Goal: Use online tool/utility: Utilize a website feature to perform a specific function

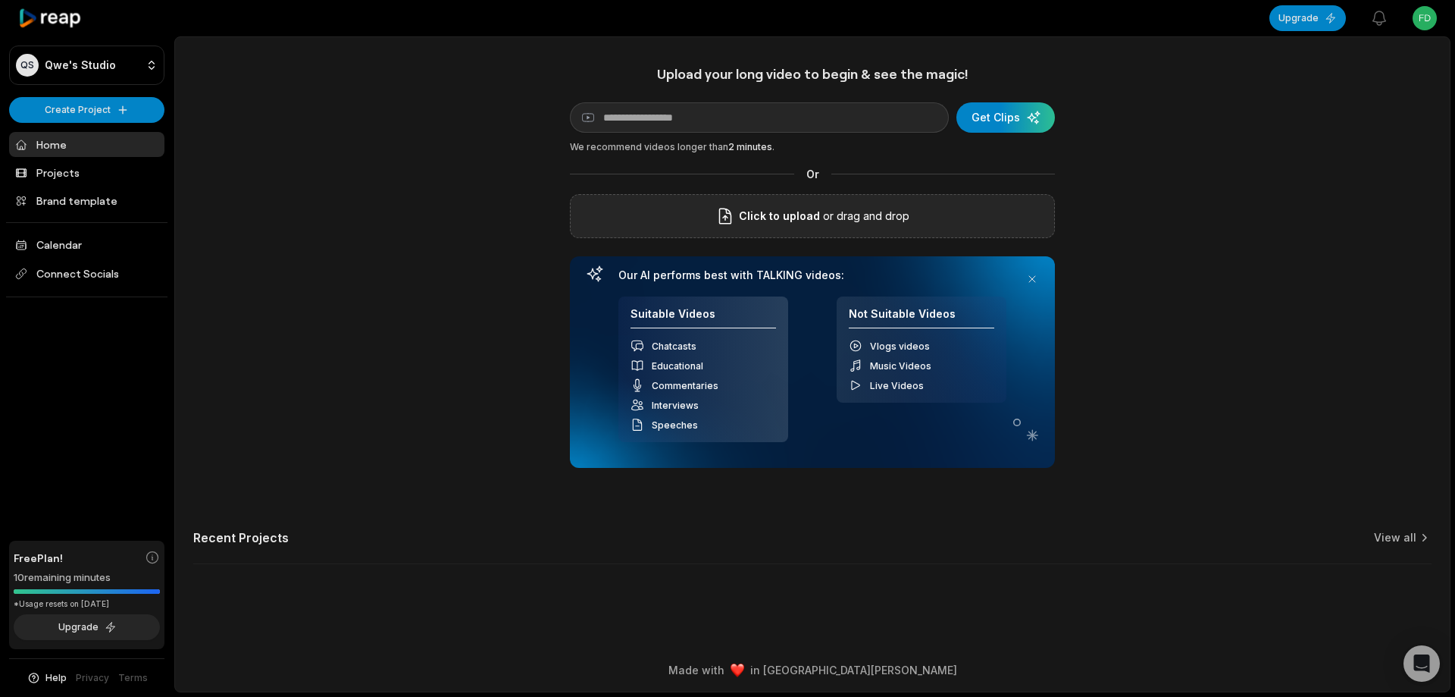
click at [714, 227] on div "Click to upload or drag and drop" at bounding box center [812, 216] width 485 height 44
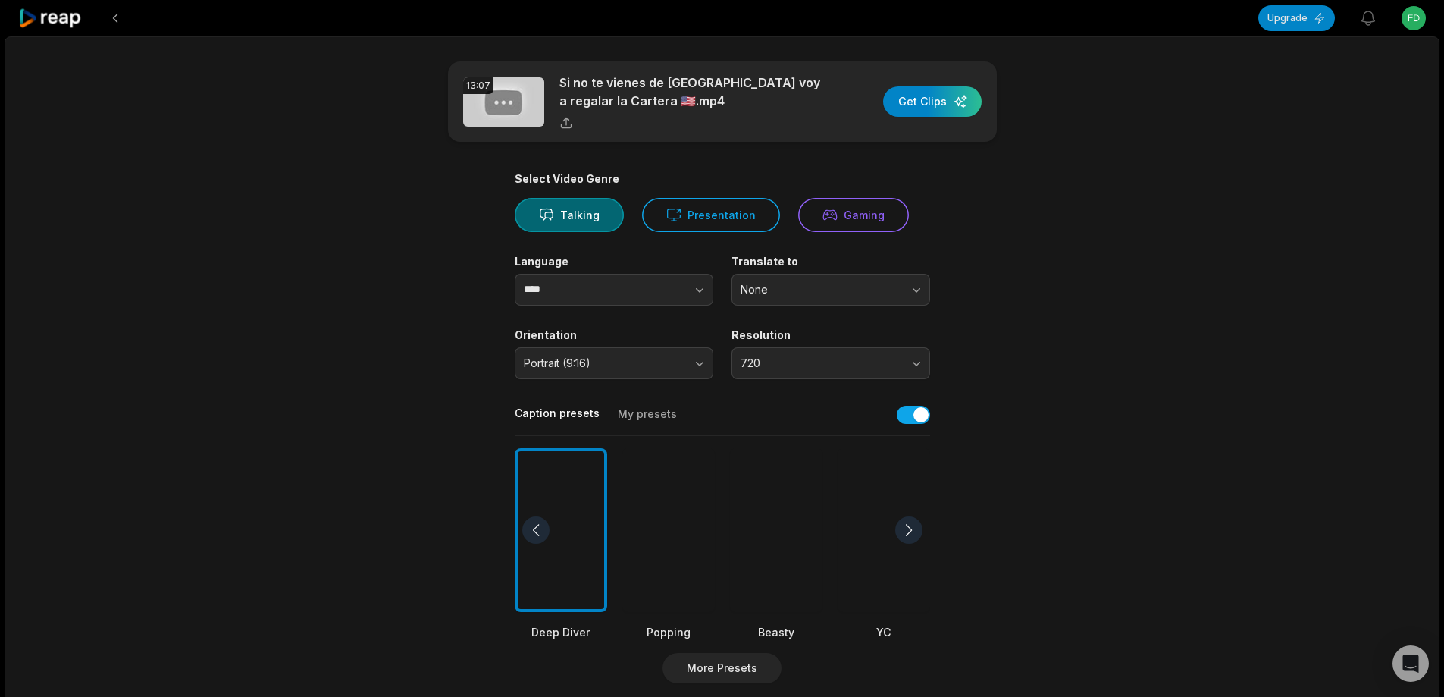
click at [781, 537] on div at bounding box center [776, 530] width 92 height 164
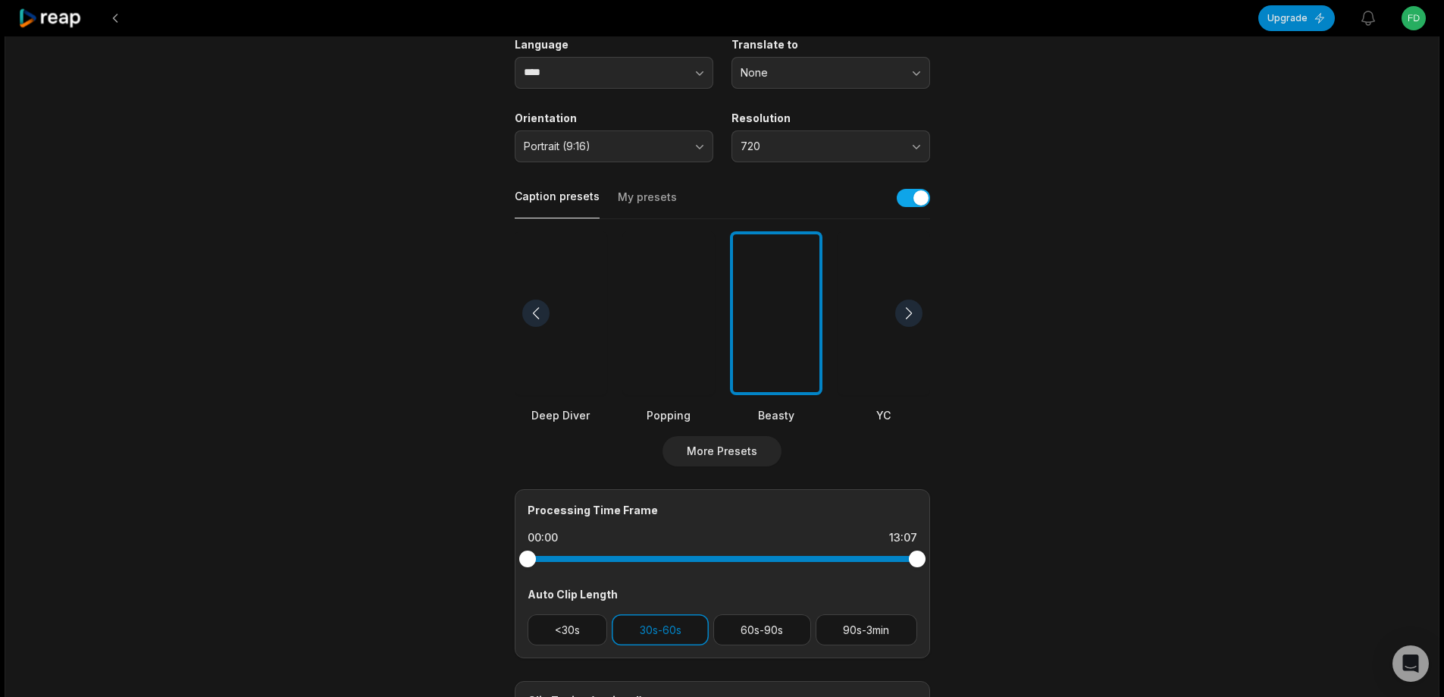
scroll to position [227, 0]
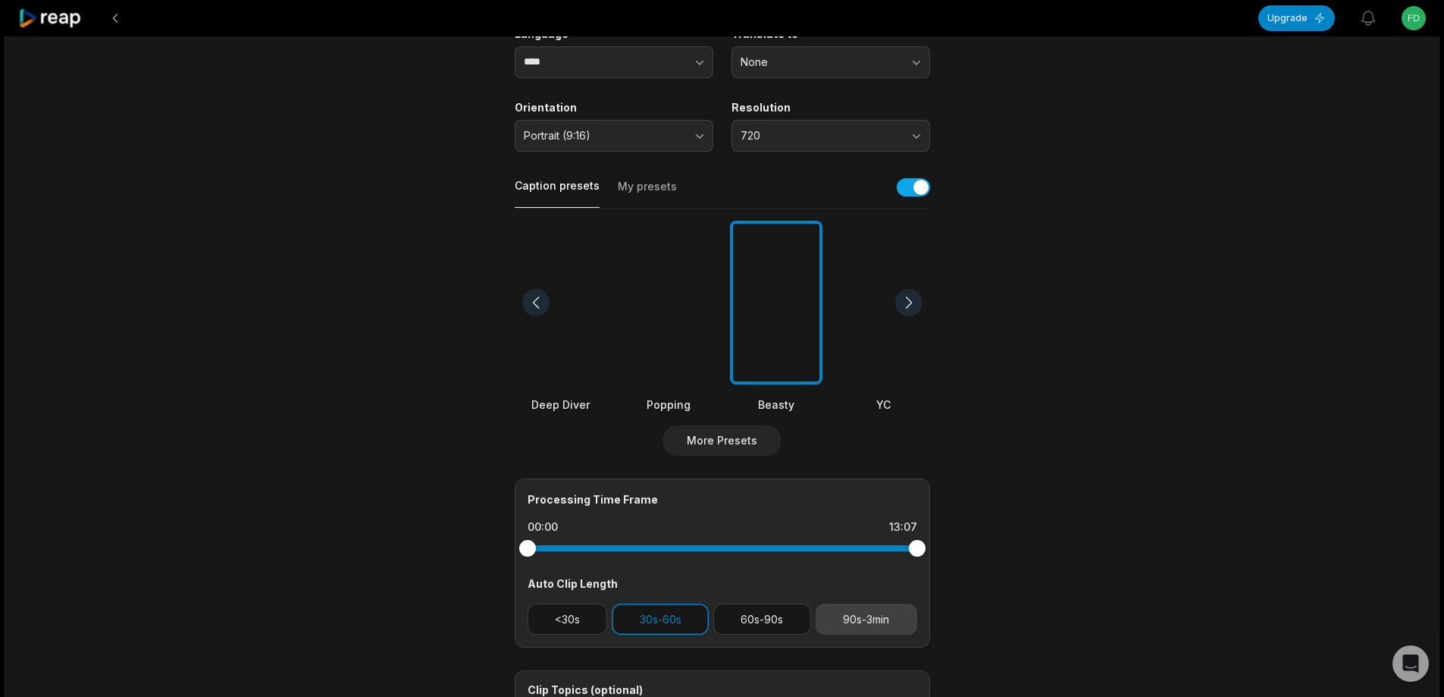
click at [866, 623] on button "90s-3min" at bounding box center [867, 618] width 102 height 31
click at [687, 627] on button "30s-60s" at bounding box center [660, 618] width 97 height 31
drag, startPoint x: 914, startPoint y: 553, endPoint x: 824, endPoint y: 538, distance: 91.3
click at [824, 538] on div at bounding box center [723, 547] width 390 height 27
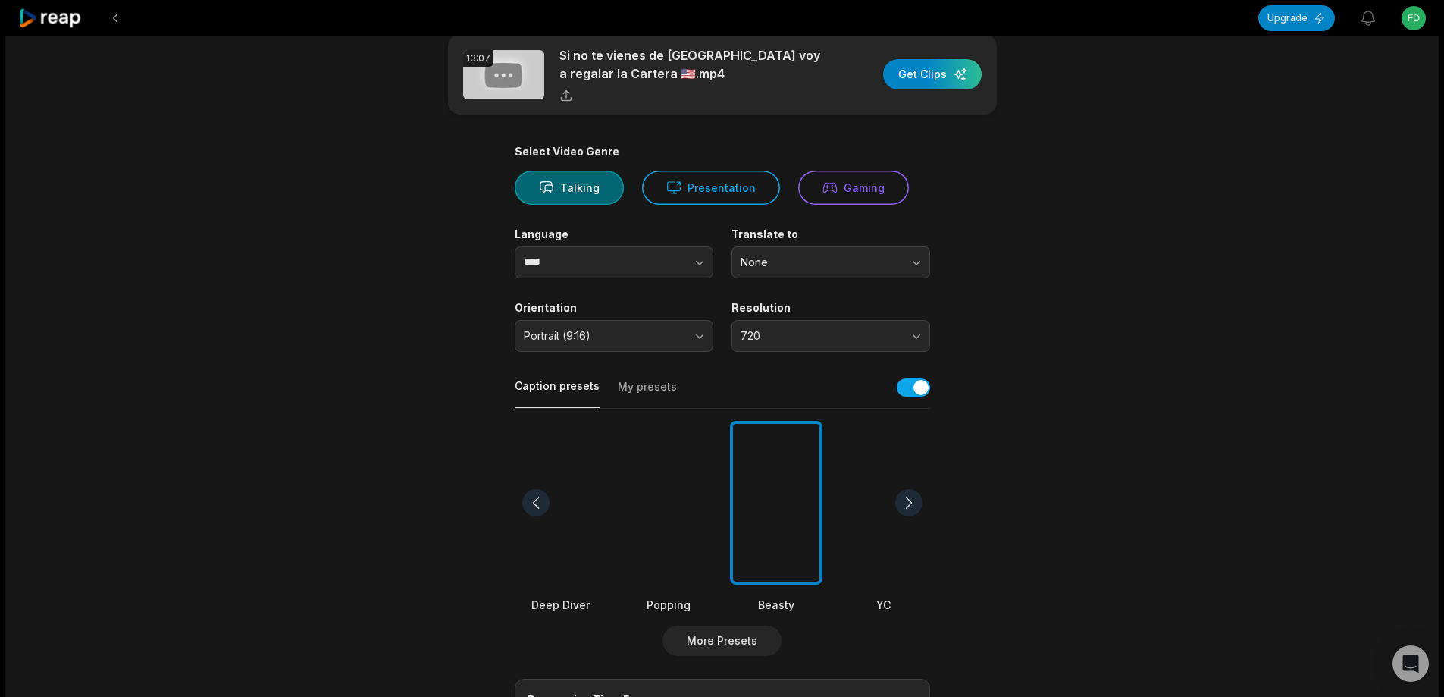
scroll to position [0, 0]
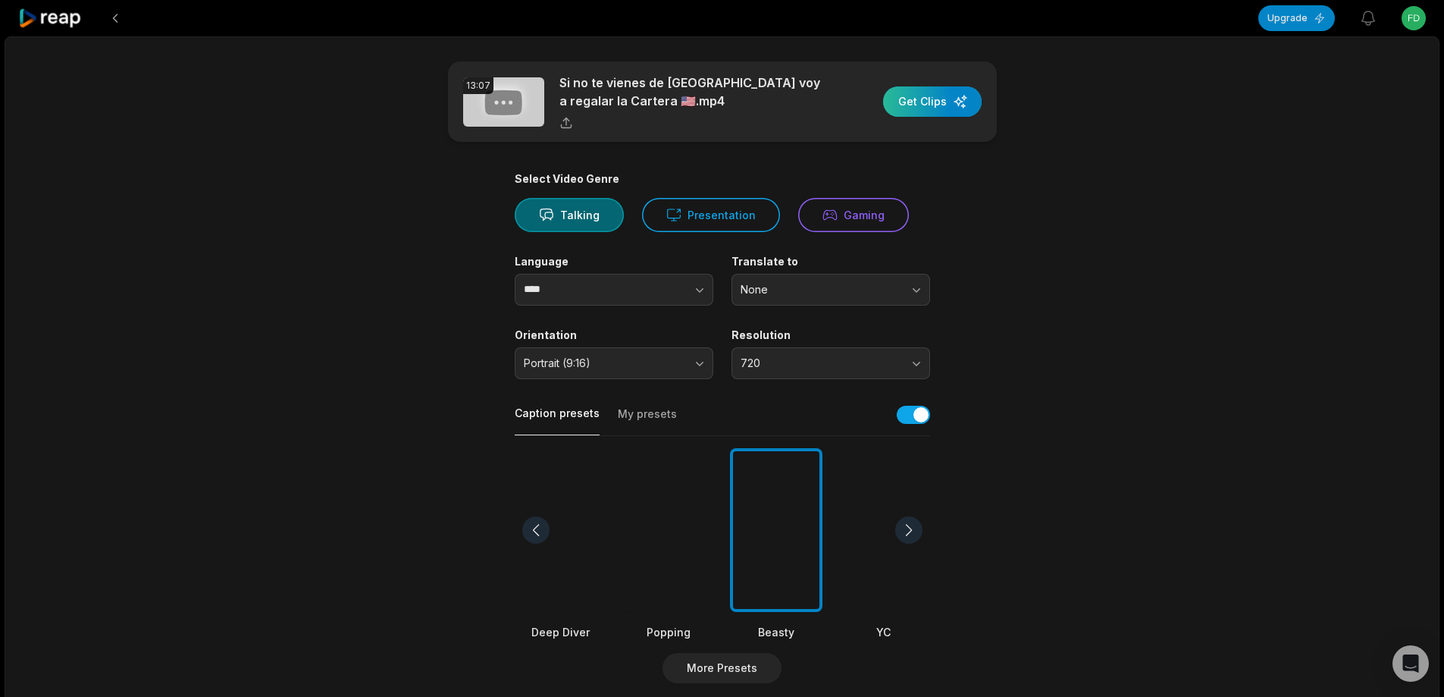
click at [899, 105] on div "button" at bounding box center [932, 101] width 99 height 30
